Goal: Browse casually

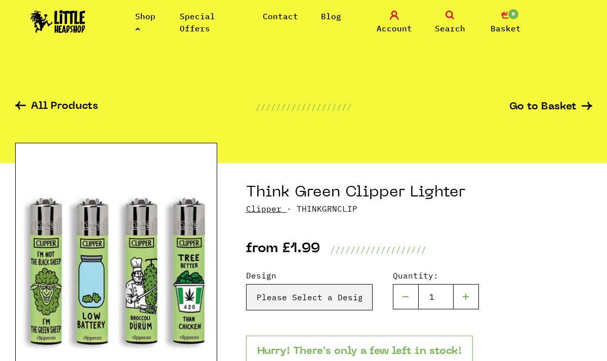
scroll to position [75, 0]
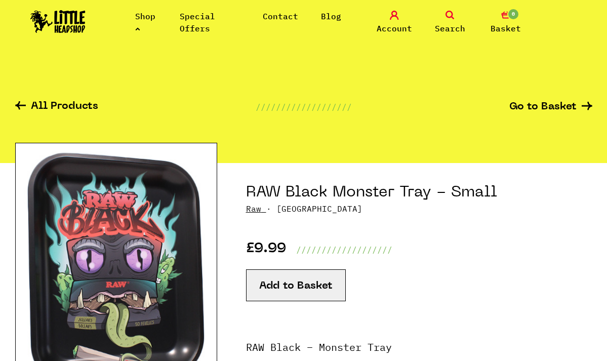
scroll to position [55, 0]
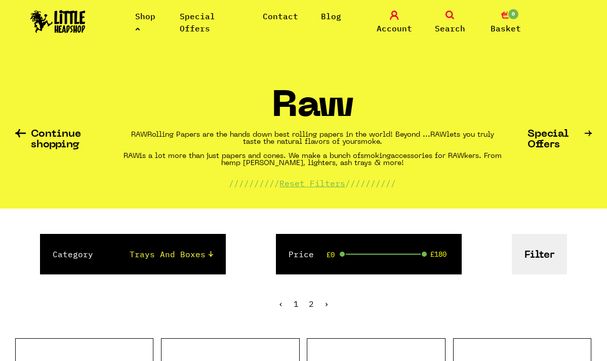
scroll to position [1254, 0]
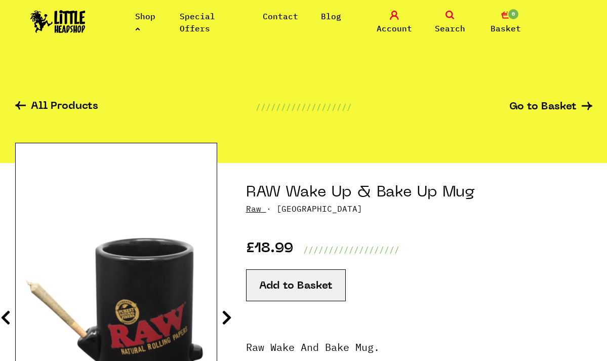
scroll to position [-1, 0]
